Goal: Contribute content

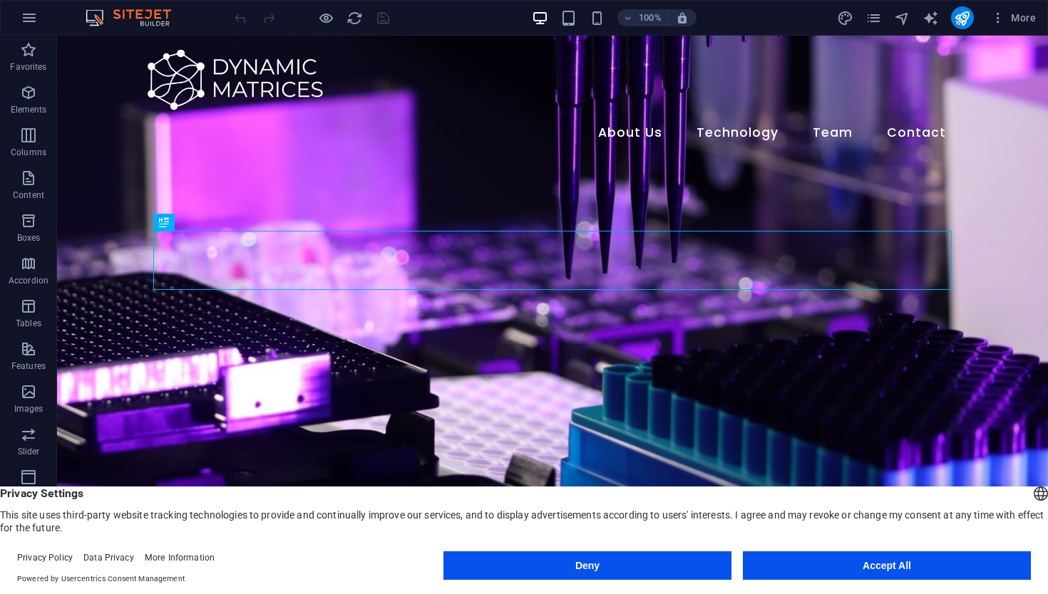
click at [840, 571] on button "Accept All" at bounding box center [887, 566] width 288 height 29
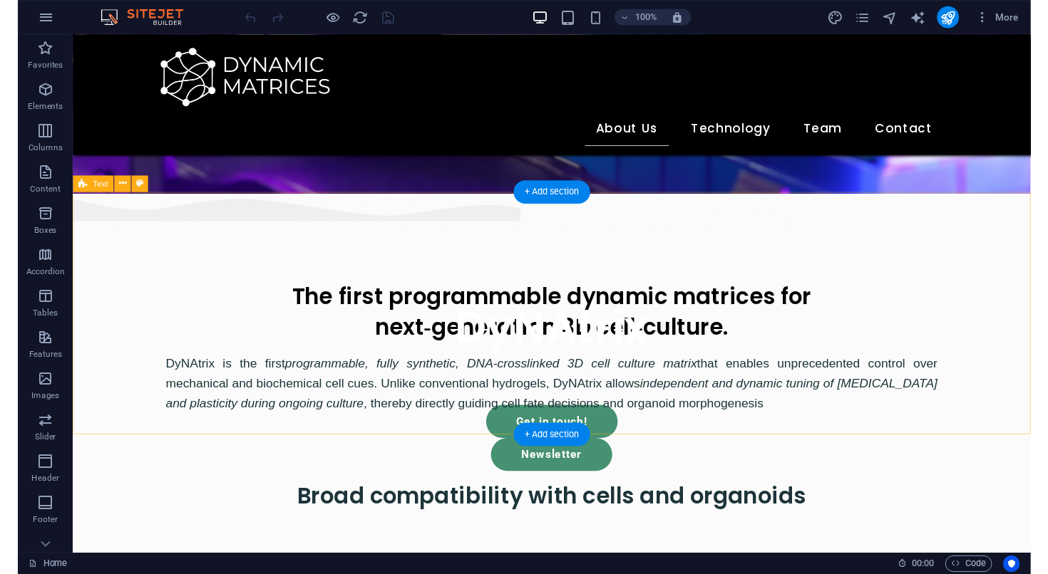
scroll to position [497, 0]
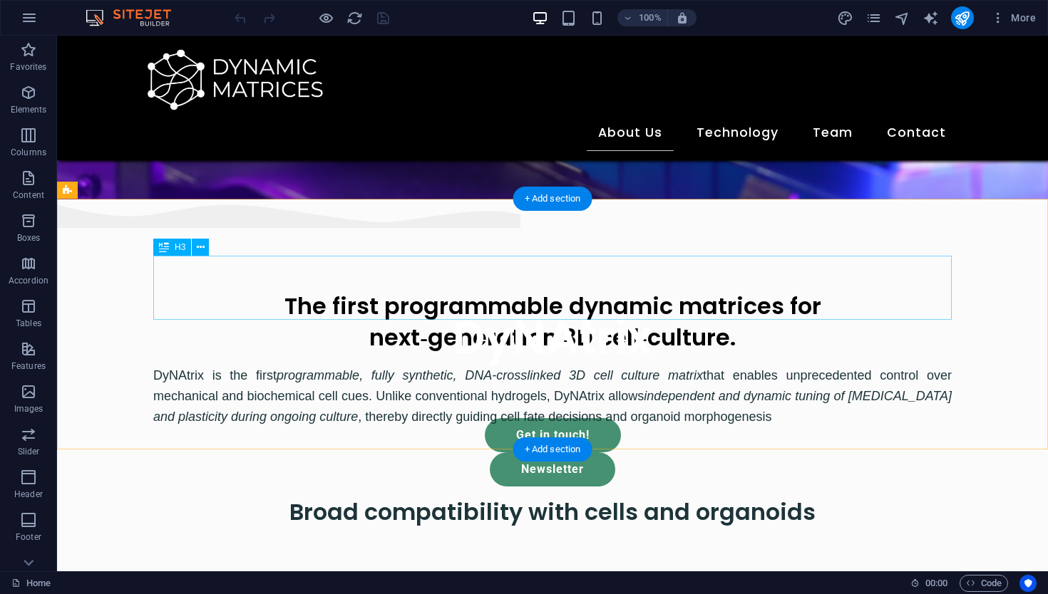
click at [716, 291] on div "The first programmable dynamic matrices for next‑generation 3D cell‑culture." at bounding box center [552, 323] width 798 height 64
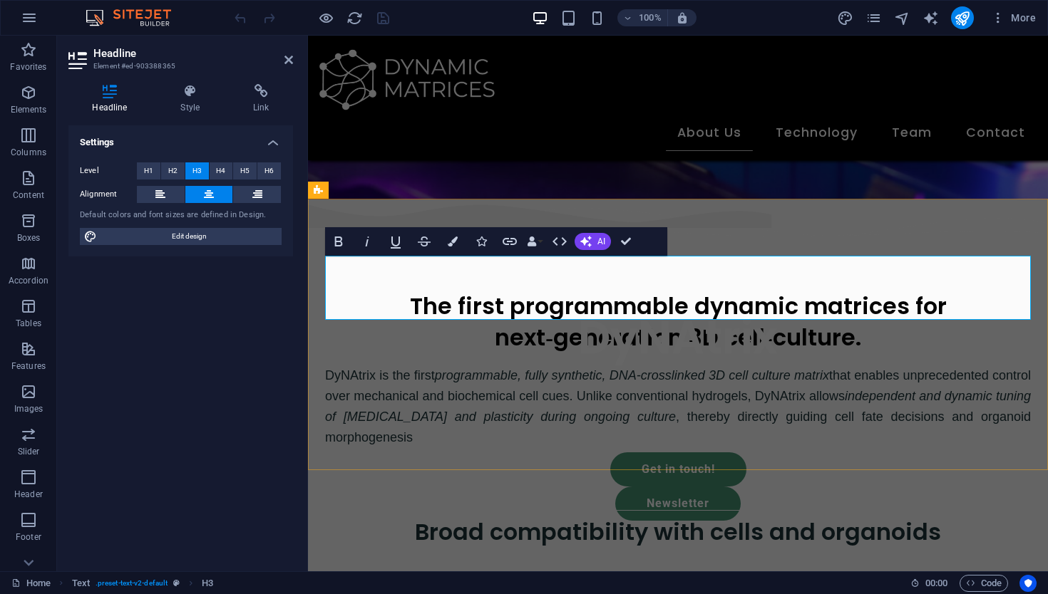
click at [706, 290] on span "The first programmable dynamic matrices for next‑generation 3D cell‑culture." at bounding box center [678, 322] width 537 height 64
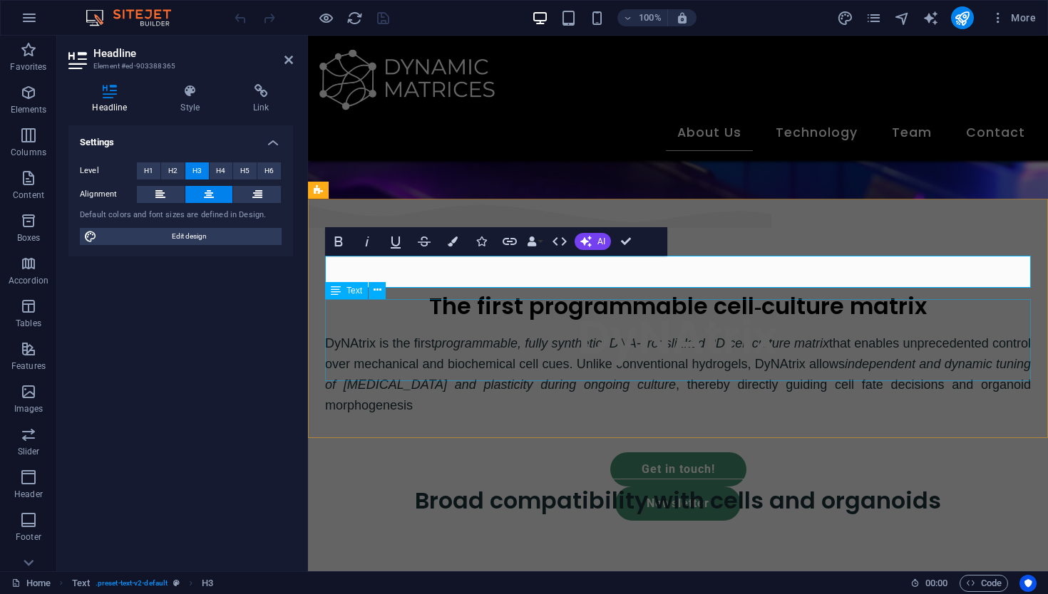
click at [656, 360] on div "DyNAtrix is the first programmable, fully synthetic, DNA-crosslinked 3D cell cu…" at bounding box center [678, 375] width 706 height 82
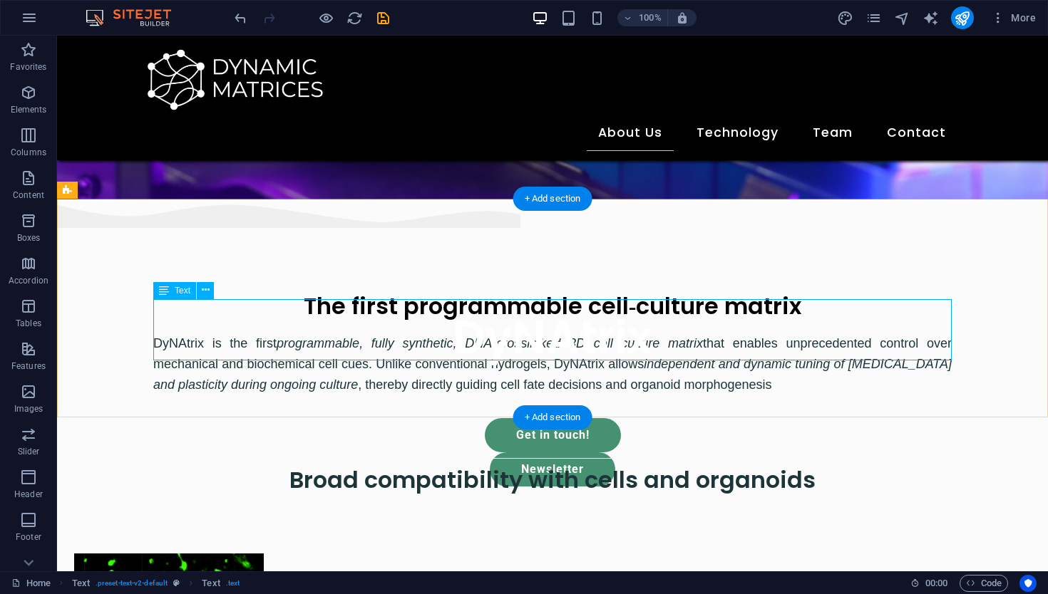
click at [558, 334] on div "DyNAtrix is the first programmable, fully synthetic, DNA-crosslinked 3D cell cu…" at bounding box center [552, 364] width 798 height 61
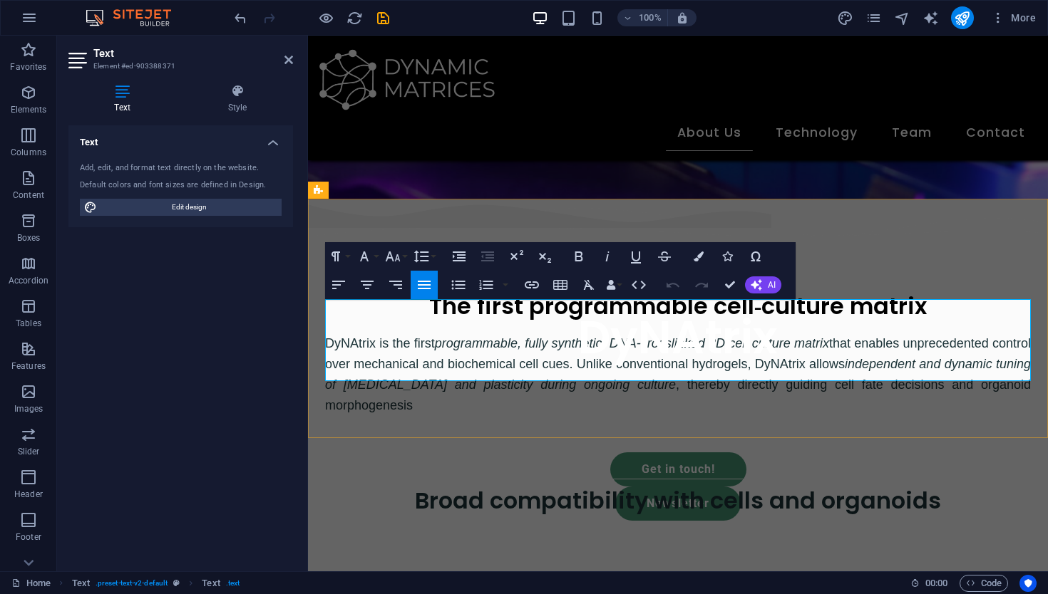
click at [740, 336] on em "programmable, fully synthetic, DNA-crosslinked 3D cell culture matrix" at bounding box center [632, 343] width 394 height 14
